Goal: Information Seeking & Learning: Learn about a topic

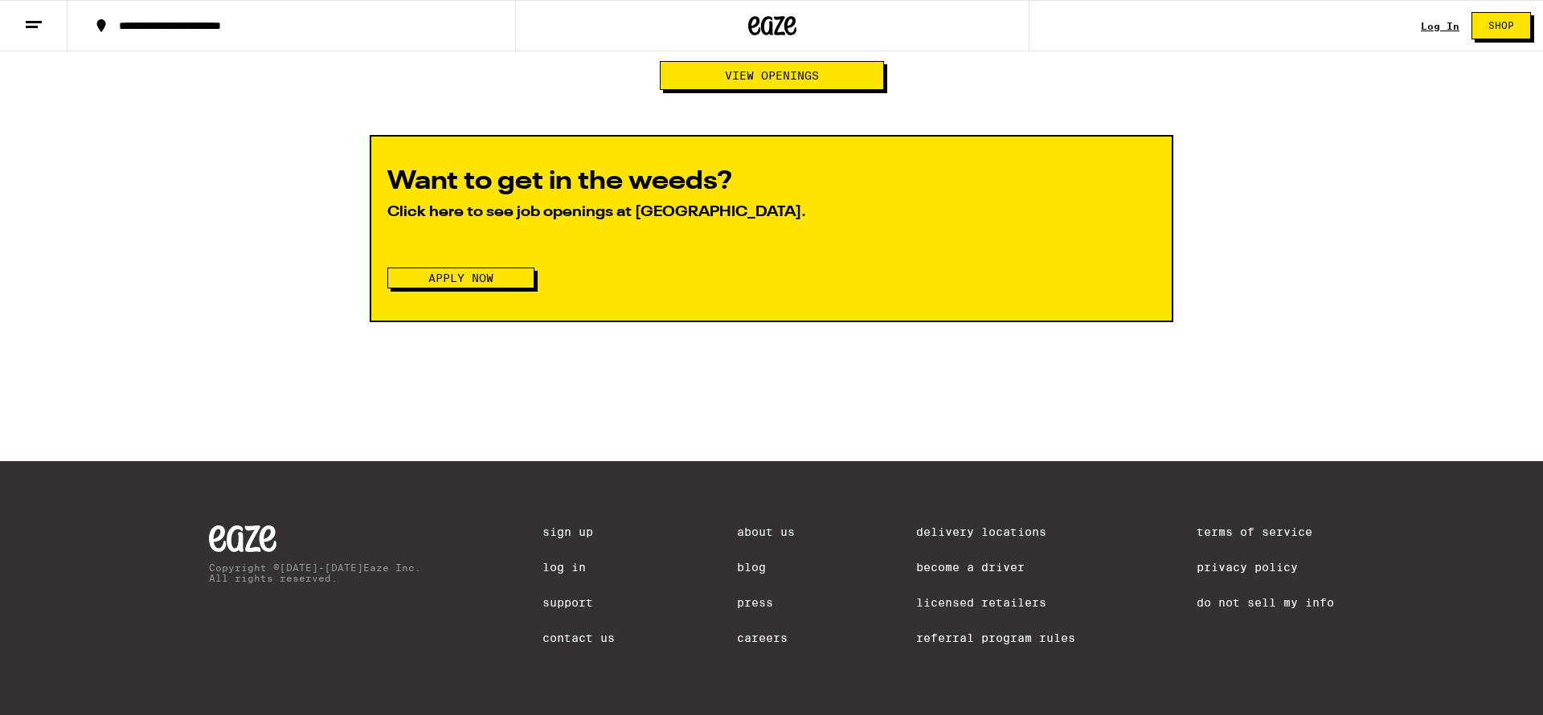
scroll to position [1846, 0]
